Goal: Transaction & Acquisition: Purchase product/service

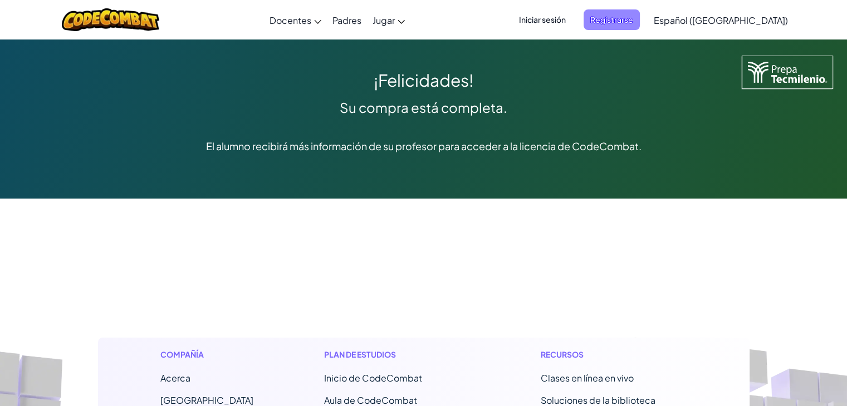
click at [633, 14] on font "Registrarse" at bounding box center [611, 19] width 43 height 10
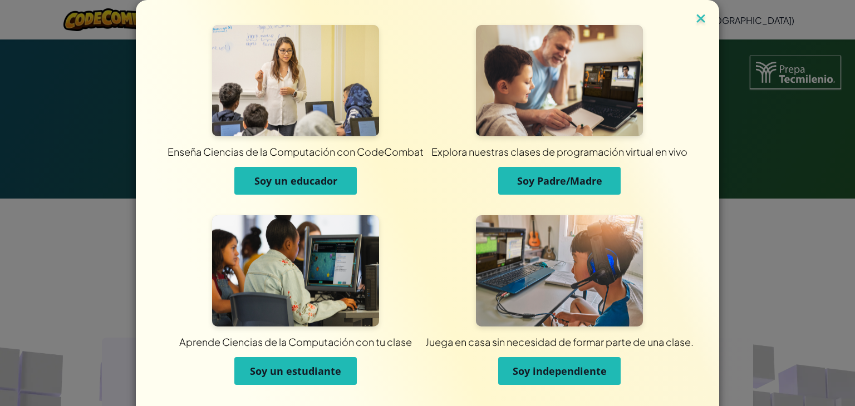
click at [699, 19] on img at bounding box center [701, 19] width 14 height 17
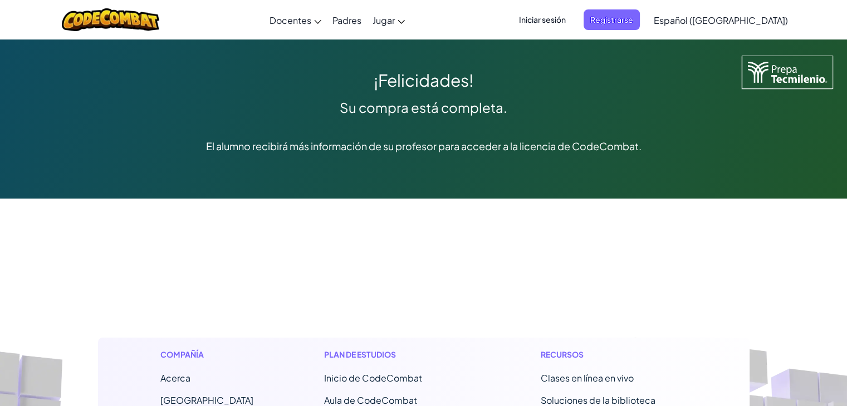
click at [705, 19] on font "Español ([GEOGRAPHIC_DATA])" at bounding box center [721, 20] width 134 height 12
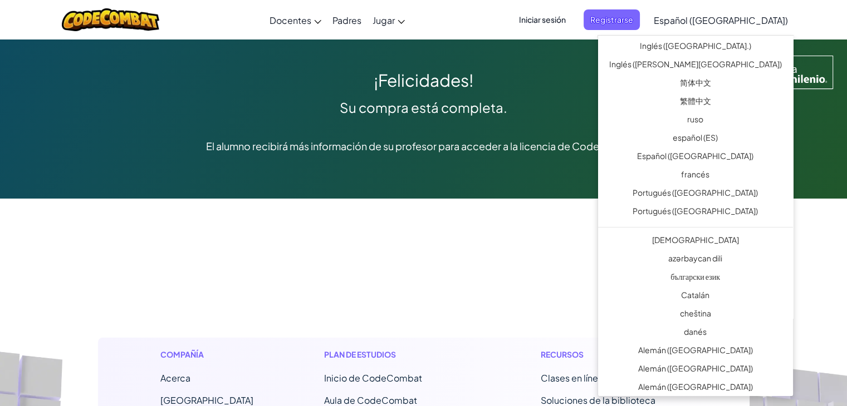
click at [621, 121] on div "El alumno recibirá más información de su profesor para acceder a la licencia de…" at bounding box center [423, 146] width 791 height 50
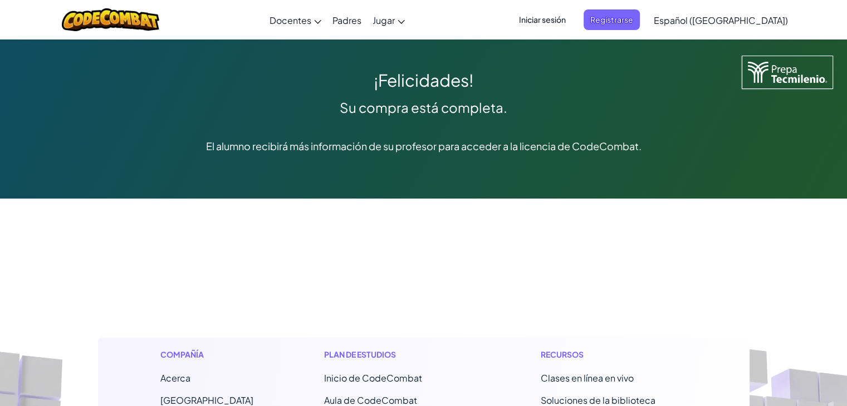
click at [723, 16] on font "Español ([GEOGRAPHIC_DATA])" at bounding box center [721, 20] width 134 height 12
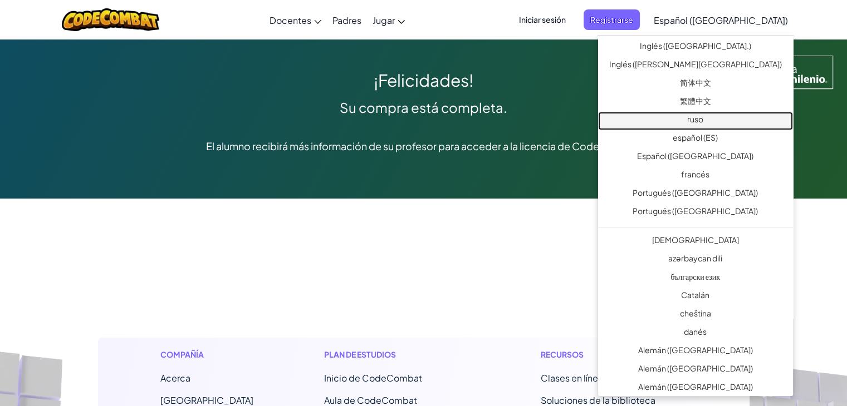
click at [703, 114] on font "ruso" at bounding box center [695, 119] width 16 height 10
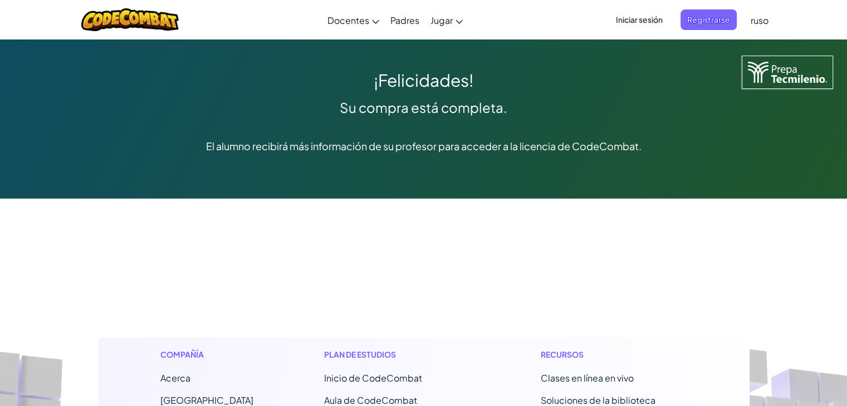
click at [767, 22] on font "ruso" at bounding box center [759, 20] width 18 height 12
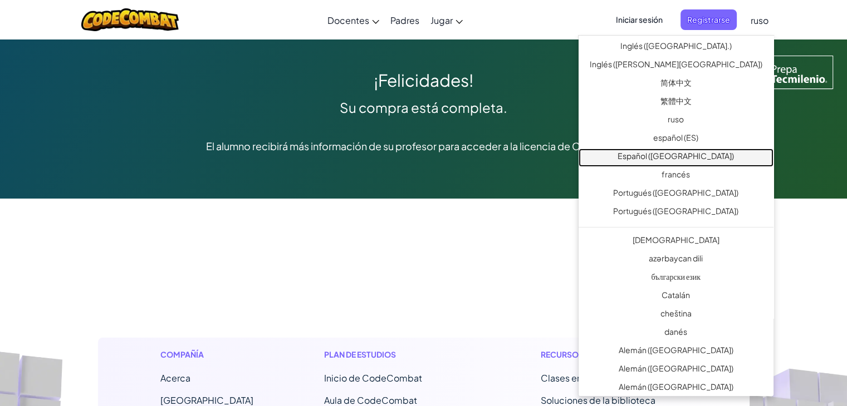
click at [717, 156] on font "Español ([GEOGRAPHIC_DATA])" at bounding box center [675, 156] width 116 height 10
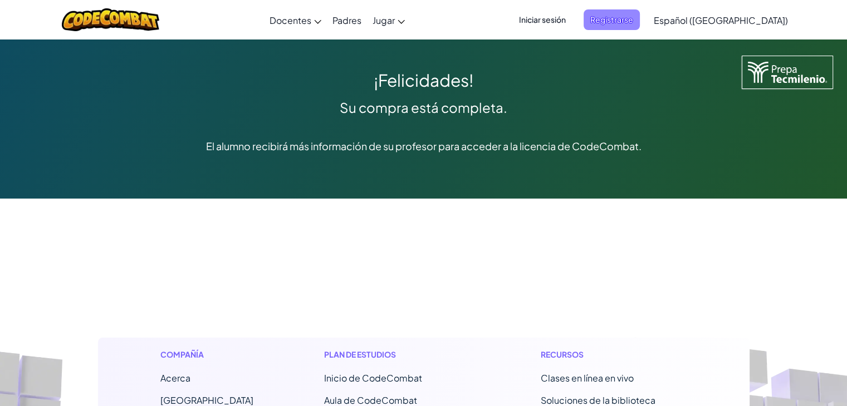
click at [640, 27] on span "Registrarse" at bounding box center [611, 19] width 56 height 21
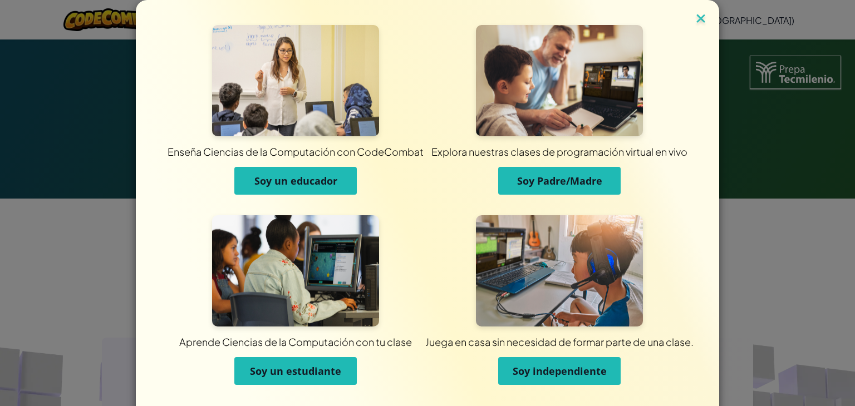
click at [700, 19] on img at bounding box center [701, 19] width 14 height 17
